Goal: Register for event/course

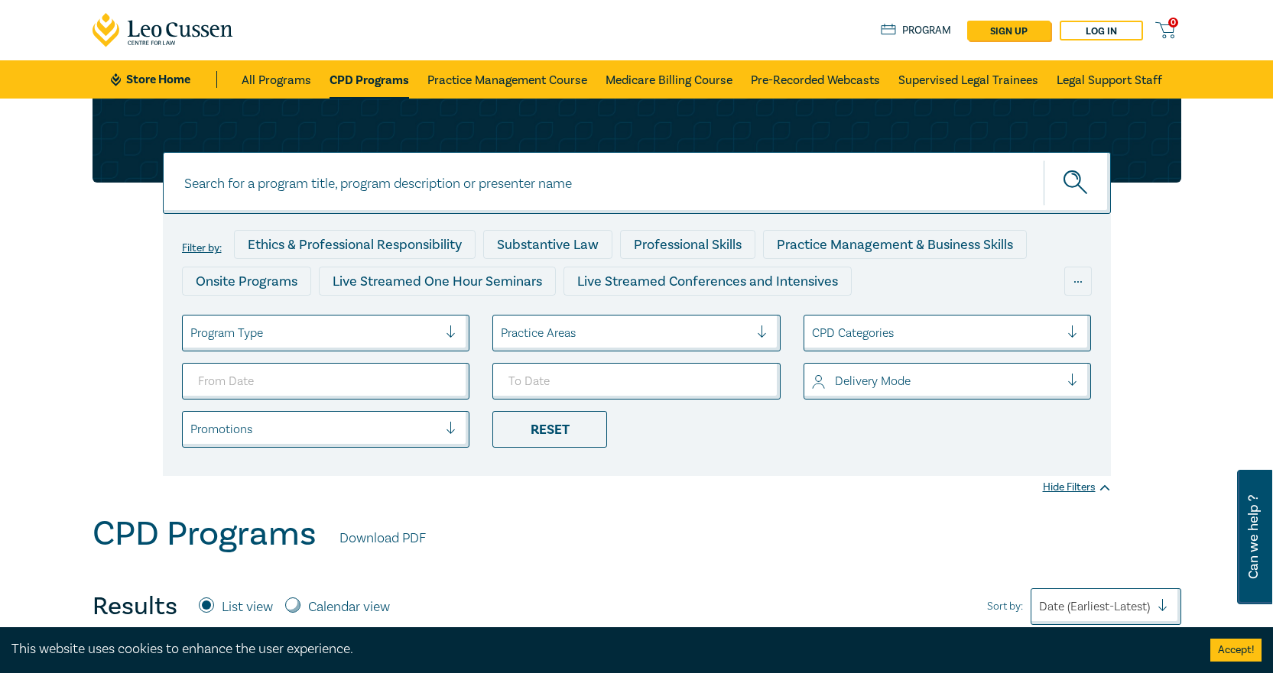
click at [650, 323] on div at bounding box center [625, 333] width 248 height 20
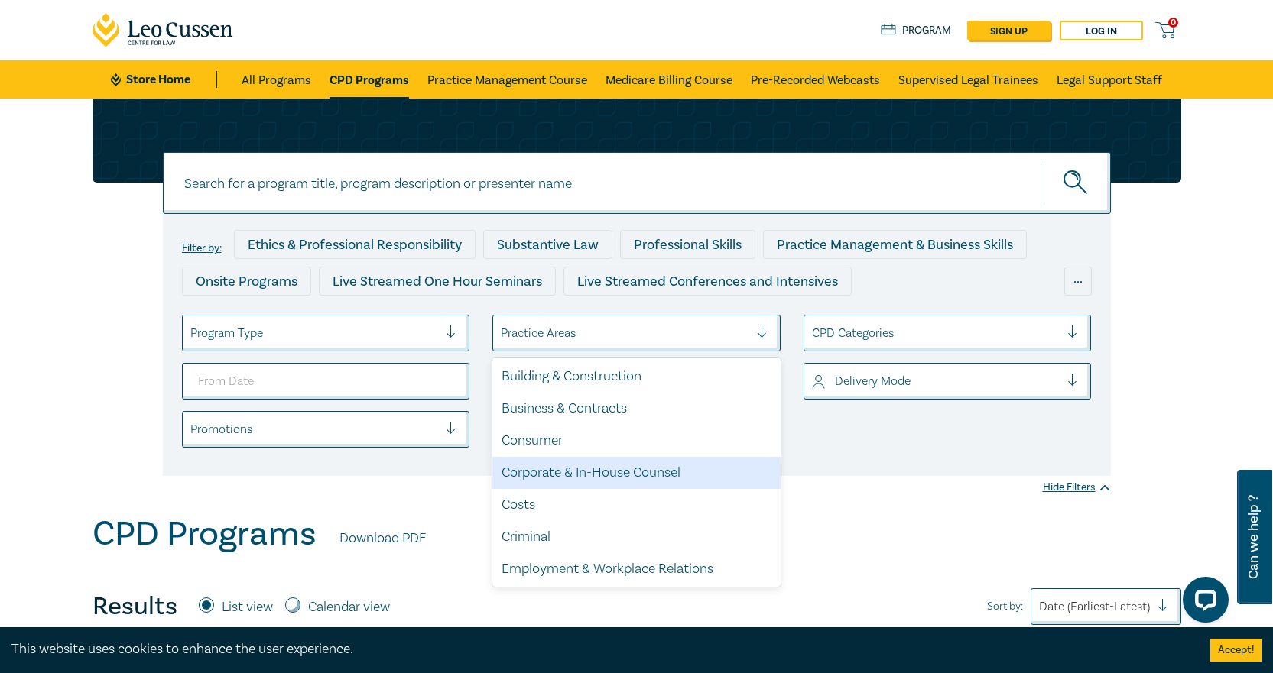
click at [558, 478] on div "Corporate & In-House Counsel" at bounding box center [636, 473] width 288 height 32
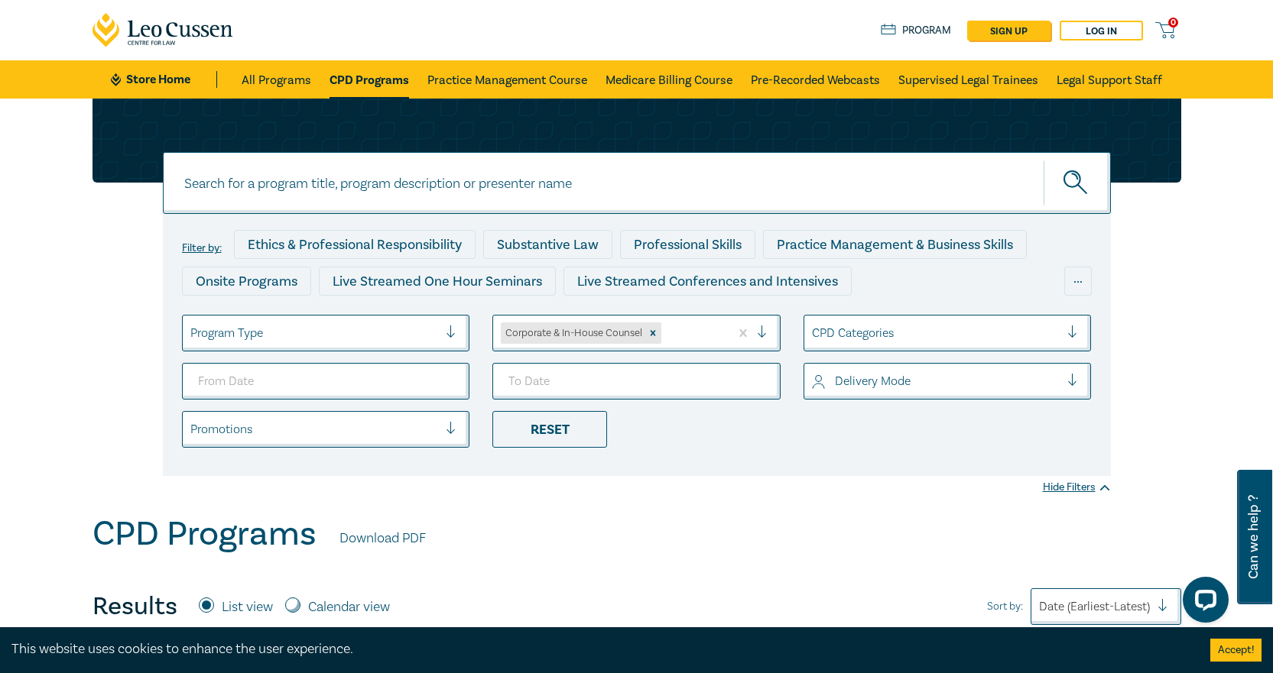
click at [348, 323] on div "Program Type" at bounding box center [315, 333] width 264 height 26
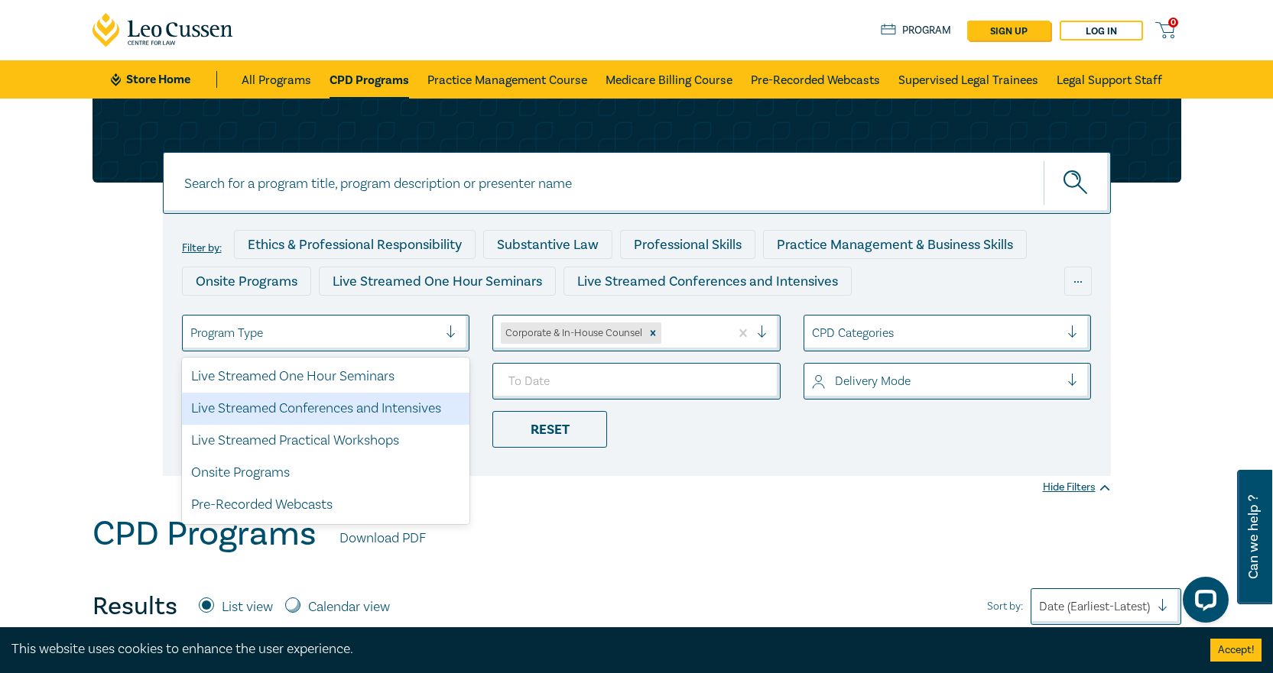
click at [338, 411] on div "Live Streamed Conferences and Intensives" at bounding box center [326, 409] width 288 height 32
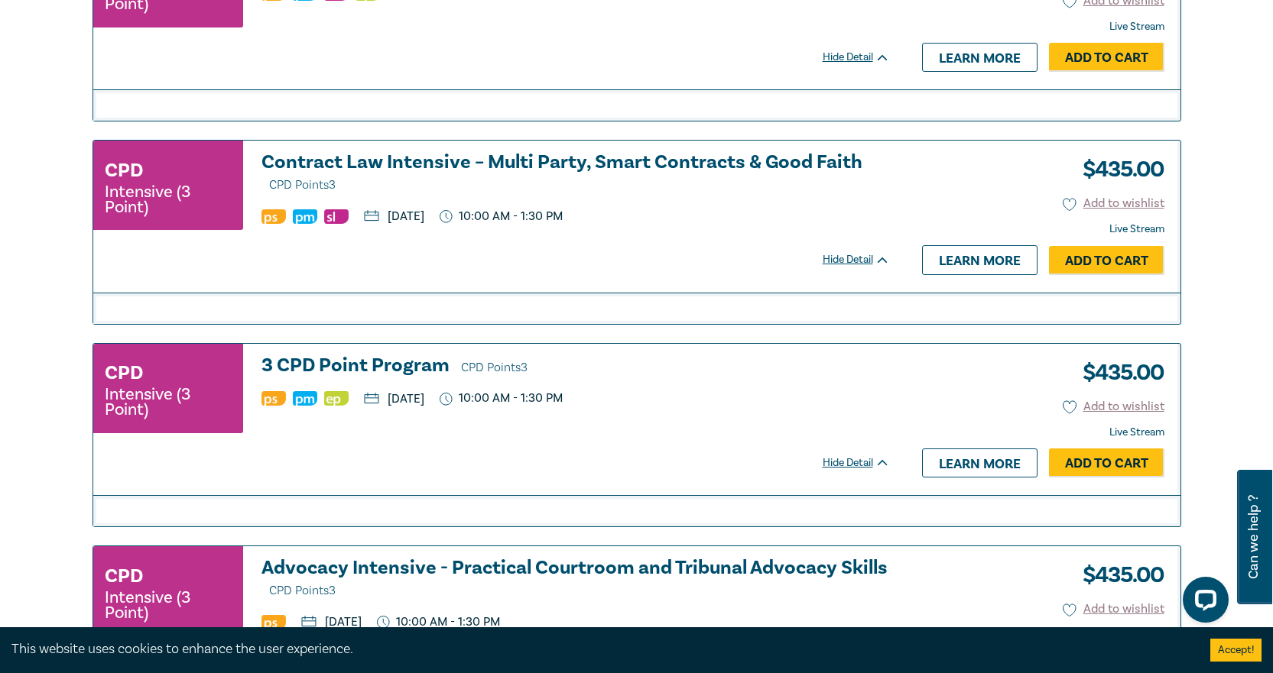
scroll to position [2217, 0]
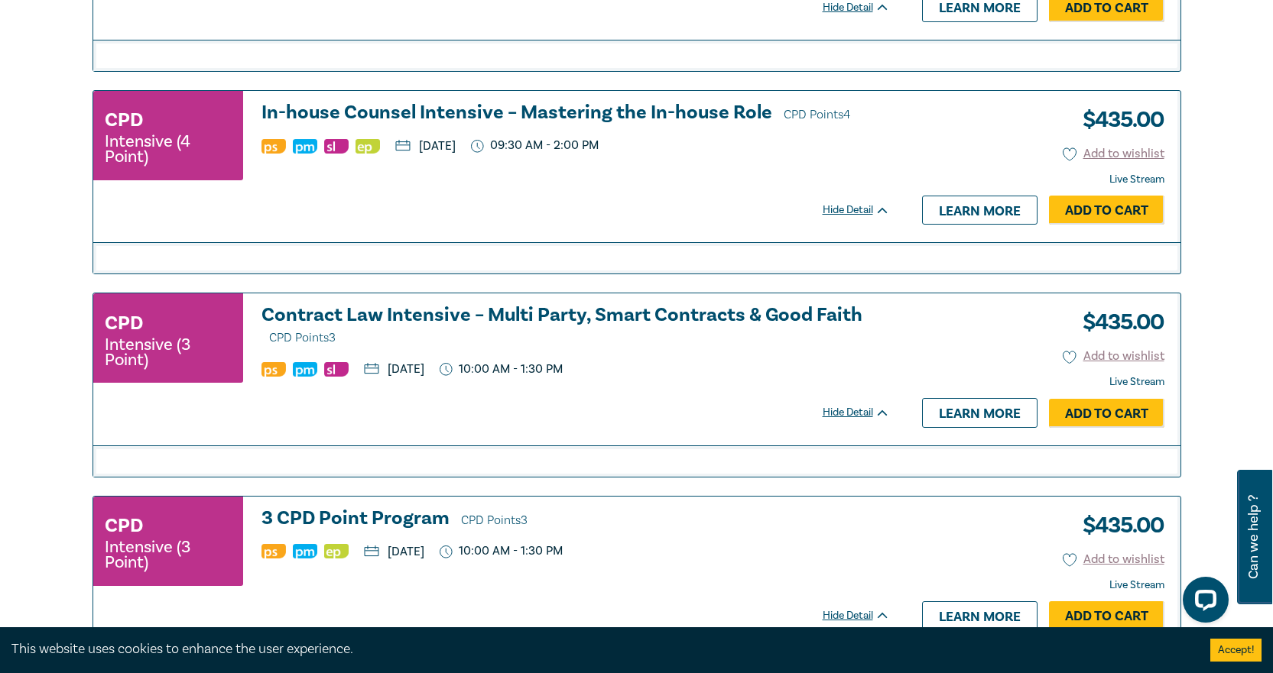
click at [576, 115] on h3 "In-house Counsel Intensive – Mastering the In-house Role CPD Points 4" at bounding box center [575, 113] width 628 height 23
